Goal: Find specific page/section: Find specific page/section

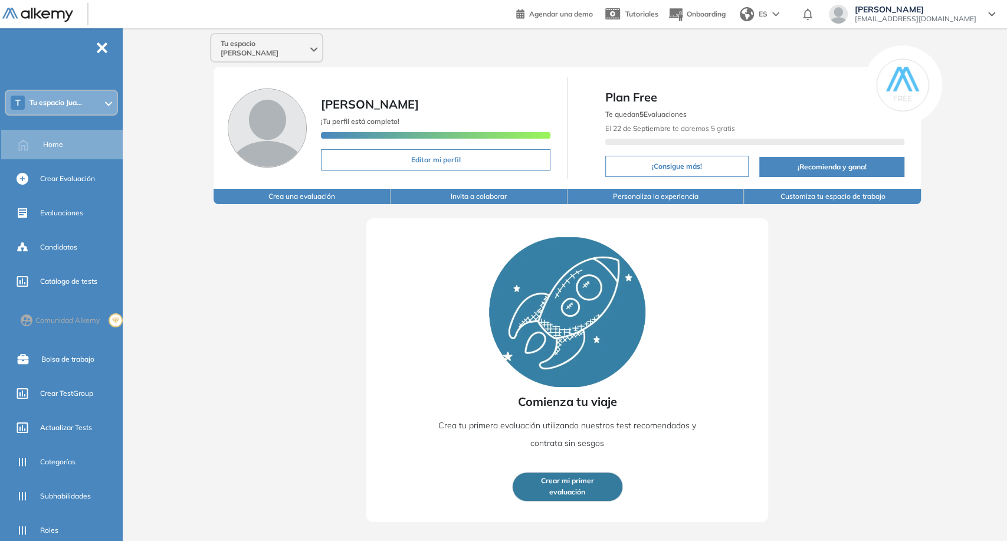
click at [228, 50] on div "Tu espacio [PERSON_NAME]" at bounding box center [266, 48] width 111 height 28
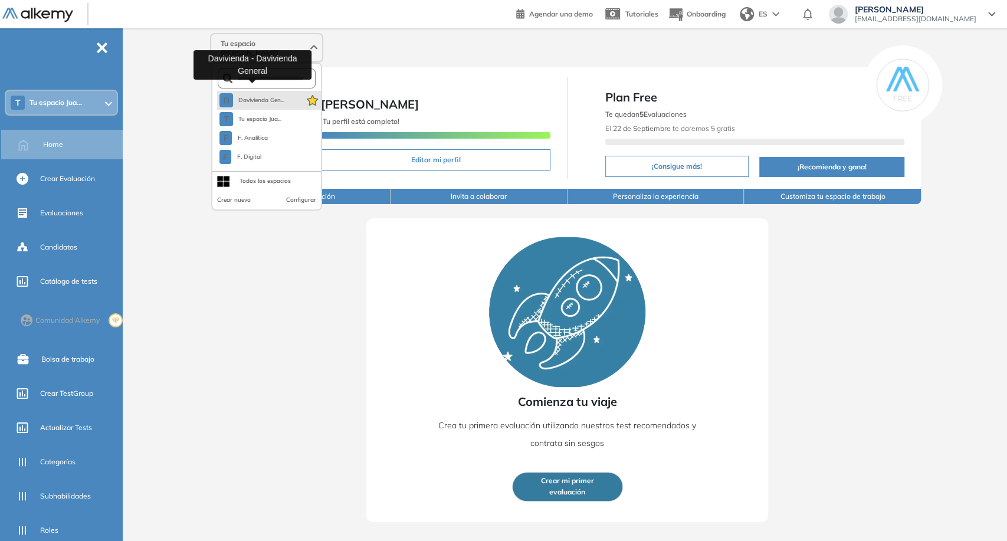
click at [244, 96] on span "Davivienda Gen..." at bounding box center [261, 100] width 47 height 9
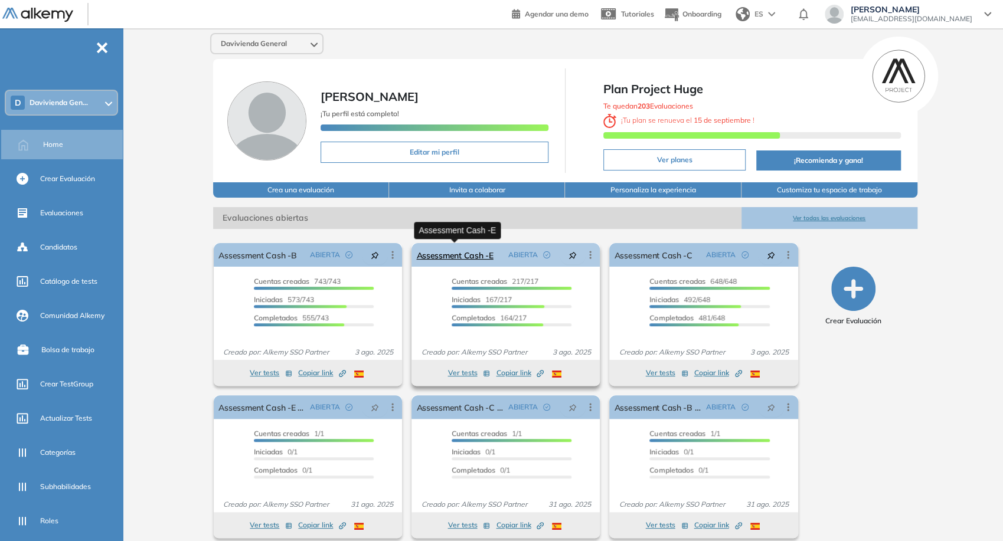
click at [467, 251] on link "Assessment Cash -E" at bounding box center [454, 255] width 77 height 24
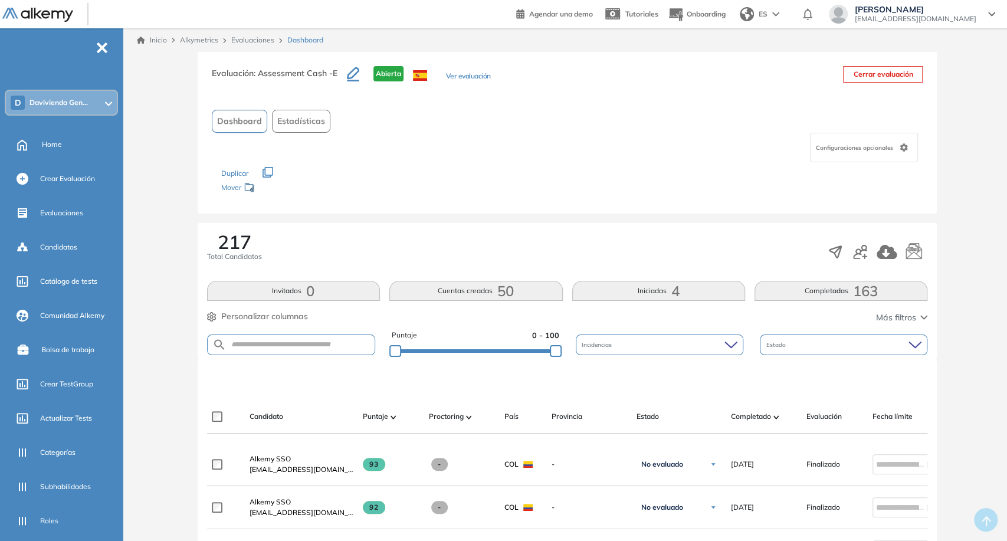
click at [858, 148] on span "Configuraciones opcionales" at bounding box center [855, 147] width 80 height 9
click at [739, 124] on div "Dashboard Estadísticas" at bounding box center [564, 121] width 707 height 23
click at [338, 345] on input "text" at bounding box center [300, 344] width 148 height 9
paste input "**********"
type input "**********"
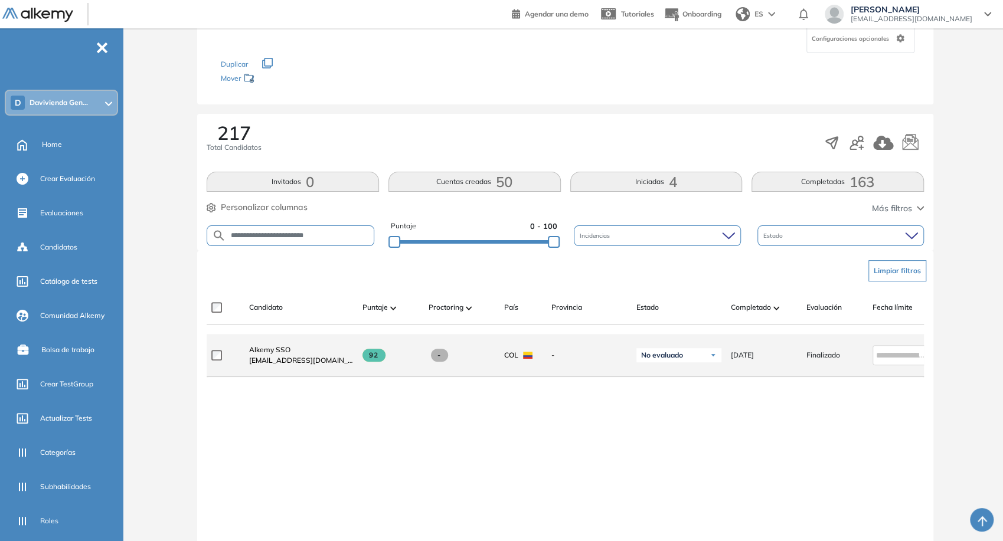
scroll to position [131, 0]
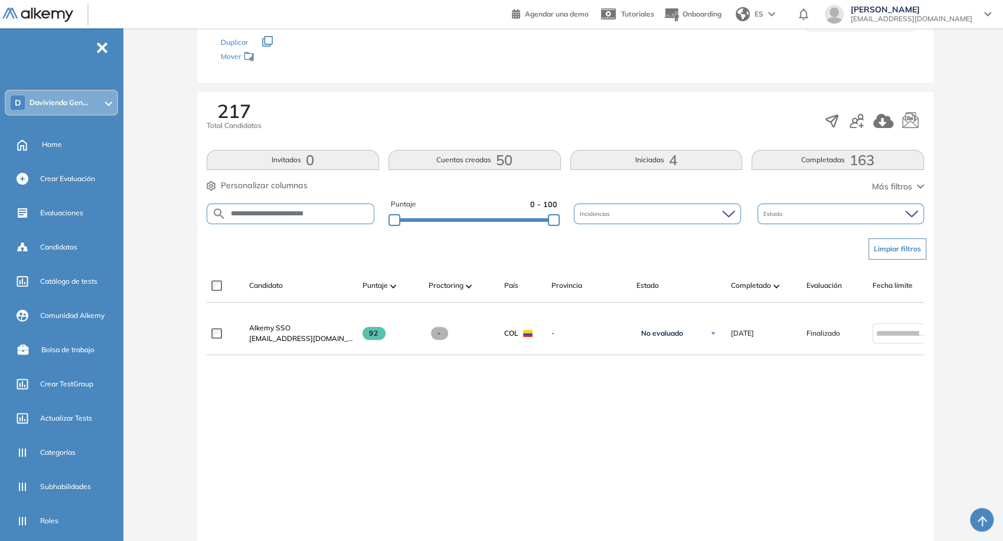
click at [286, 189] on span "Personalizar columnas" at bounding box center [264, 185] width 87 height 12
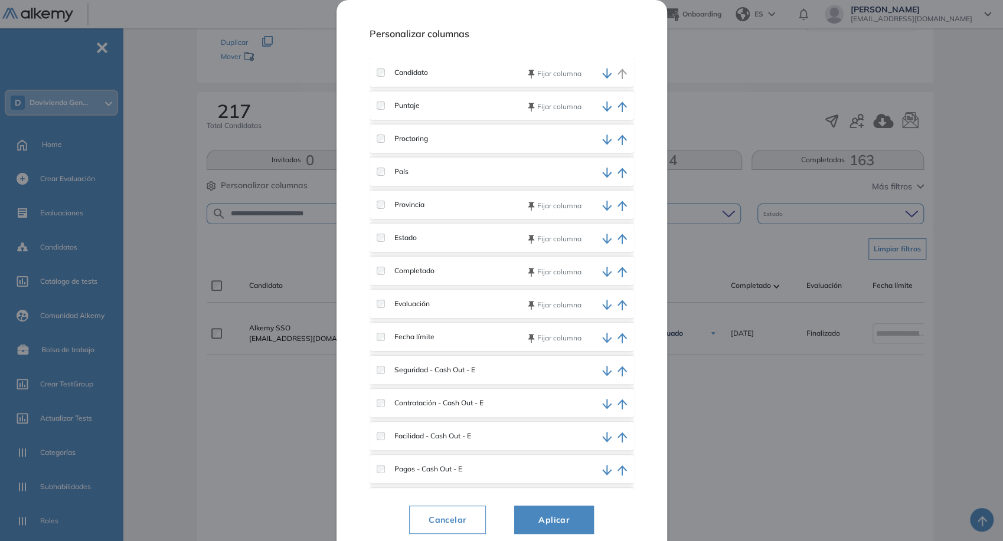
click at [382, 199] on div "Provincia Fijar columna" at bounding box center [501, 205] width 264 height 28
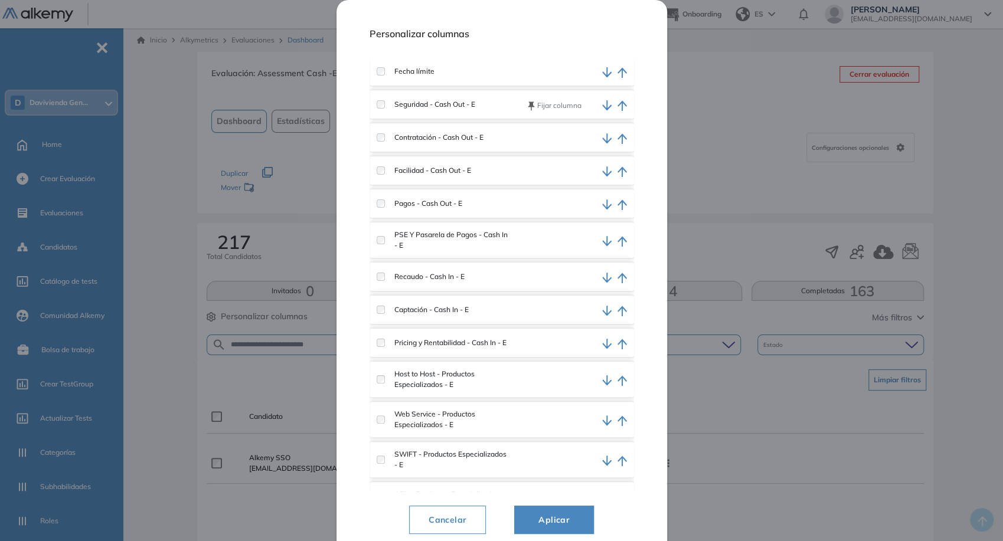
scroll to position [252, 0]
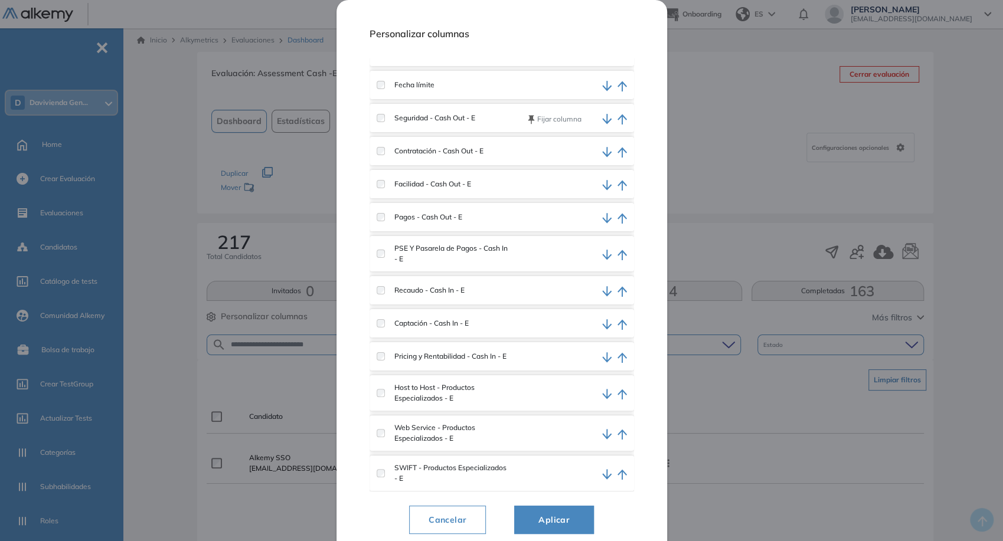
click at [387, 155] on label "Contratación - Cash Out - E" at bounding box center [434, 151] width 99 height 11
click at [384, 250] on div "PSE Y Pasarela de Pagos - Cash In - E" at bounding box center [441, 253] width 131 height 21
click at [384, 259] on div "PSE Y Pasarela de Pagos - Cash In - E" at bounding box center [441, 253] width 131 height 21
drag, startPoint x: 383, startPoint y: 364, endPoint x: 387, endPoint y: 375, distance: 11.9
click at [382, 362] on div "Pricing y Rentabilidad - Cash In - E" at bounding box center [441, 356] width 131 height 11
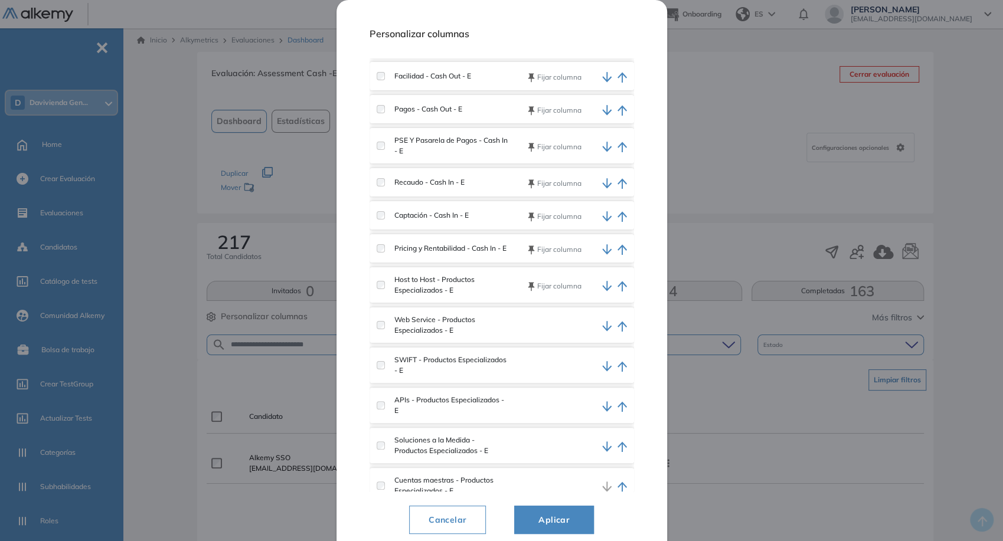
scroll to position [383, 0]
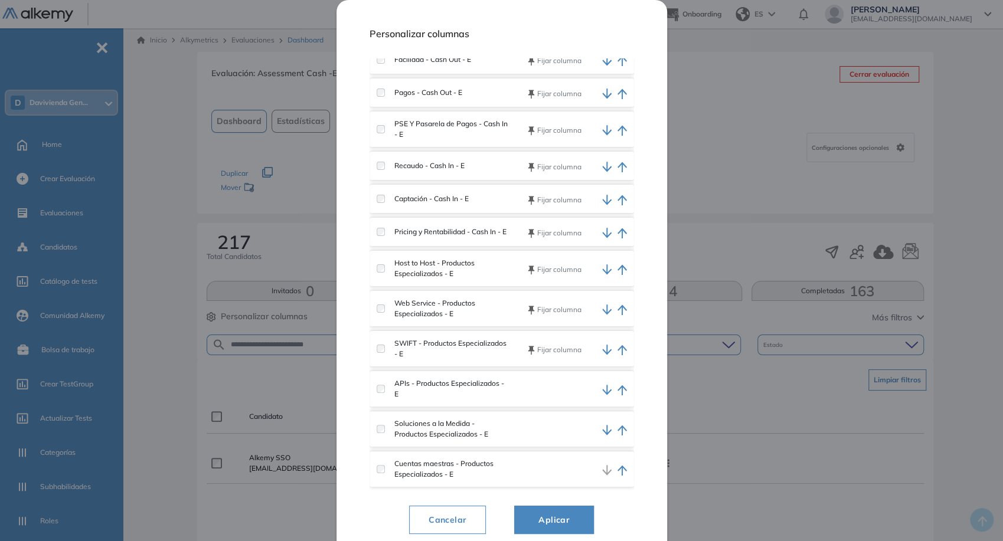
click at [384, 384] on div "APIs - Productos Especializados - E" at bounding box center [441, 388] width 131 height 21
click at [387, 430] on label "Soluciones a la Medida - Productos Especializados - E" at bounding box center [446, 428] width 123 height 21
click at [385, 431] on label at bounding box center [380, 429] width 8 height 8
click at [537, 505] on div "Personalizar columnas Candidato Fijar columna Puntaje Fijar columna Proctoring …" at bounding box center [501, 278] width 264 height 529
click at [545, 509] on button "Aplicar" at bounding box center [554, 520] width 80 height 28
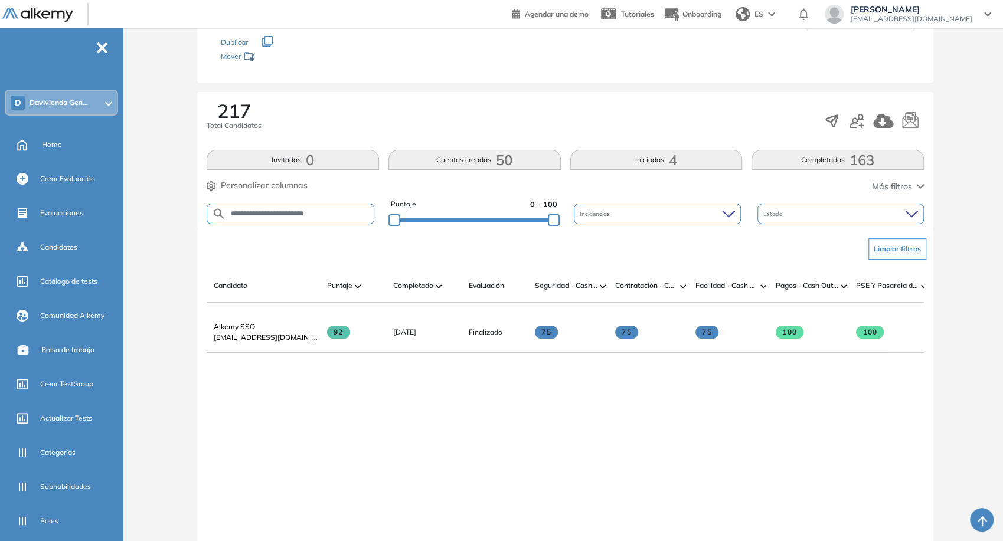
scroll to position [0, 0]
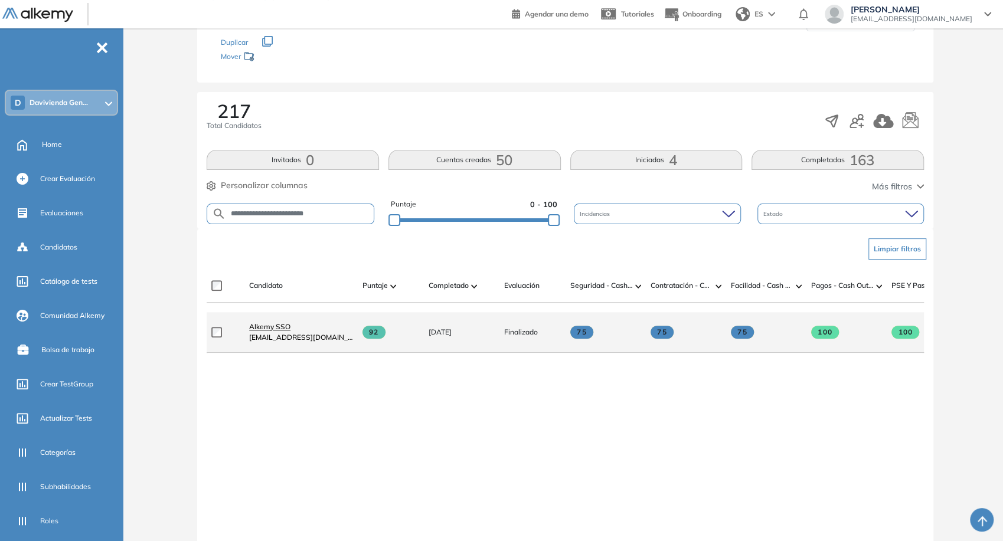
click at [288, 329] on span "Alkemy SSO" at bounding box center [269, 326] width 41 height 9
